Goal: Task Accomplishment & Management: Use online tool/utility

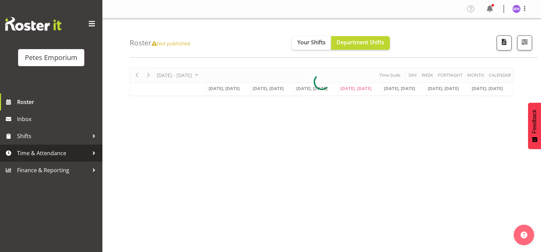
click at [34, 150] on span "Time & Attendance" at bounding box center [53, 153] width 72 height 10
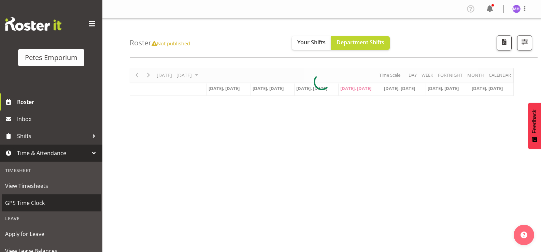
click at [23, 201] on span "GPS Time Clock" at bounding box center [51, 203] width 92 height 10
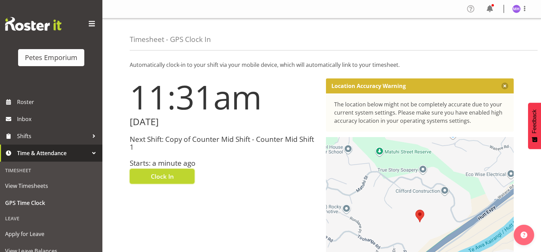
drag, startPoint x: 155, startPoint y: 176, endPoint x: 475, endPoint y: 4, distance: 362.5
click at [155, 176] on span "Clock In" at bounding box center [162, 176] width 23 height 9
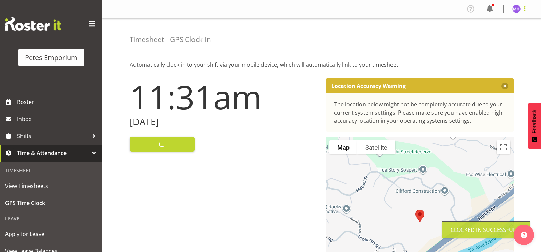
click at [521, 10] on span at bounding box center [525, 8] width 8 height 8
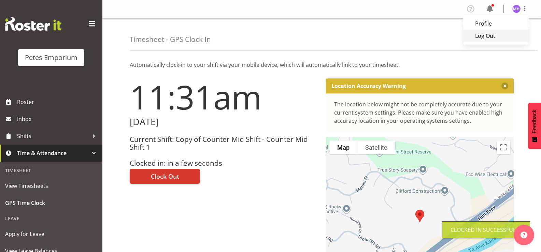
click at [508, 38] on link "Log Out" at bounding box center [496, 36] width 66 height 12
